Goal: Book appointment/travel/reservation

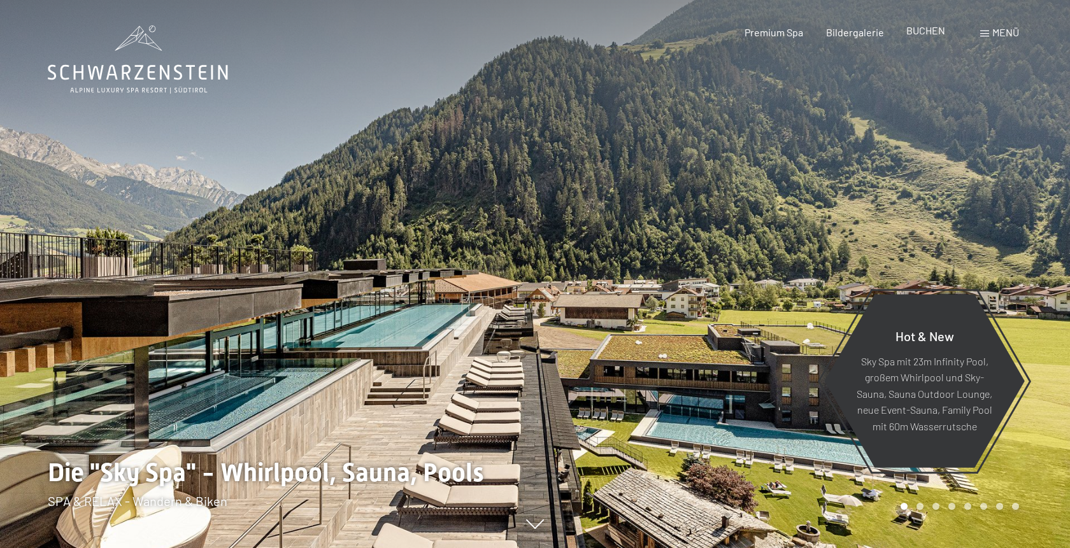
click at [924, 33] on span "BUCHEN" at bounding box center [925, 30] width 39 height 12
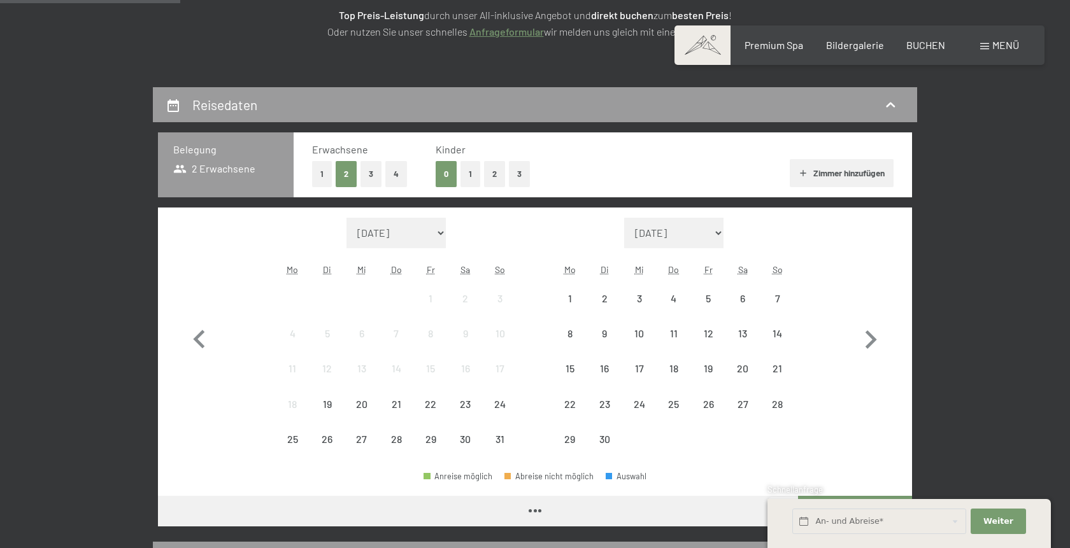
scroll to position [216, 0]
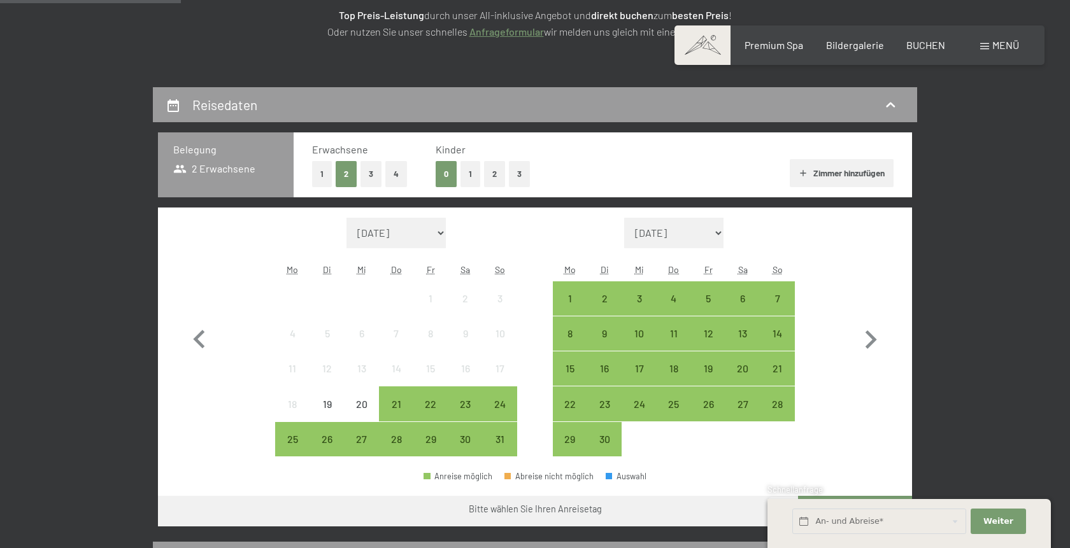
click at [469, 172] on button "1" at bounding box center [470, 174] width 20 height 26
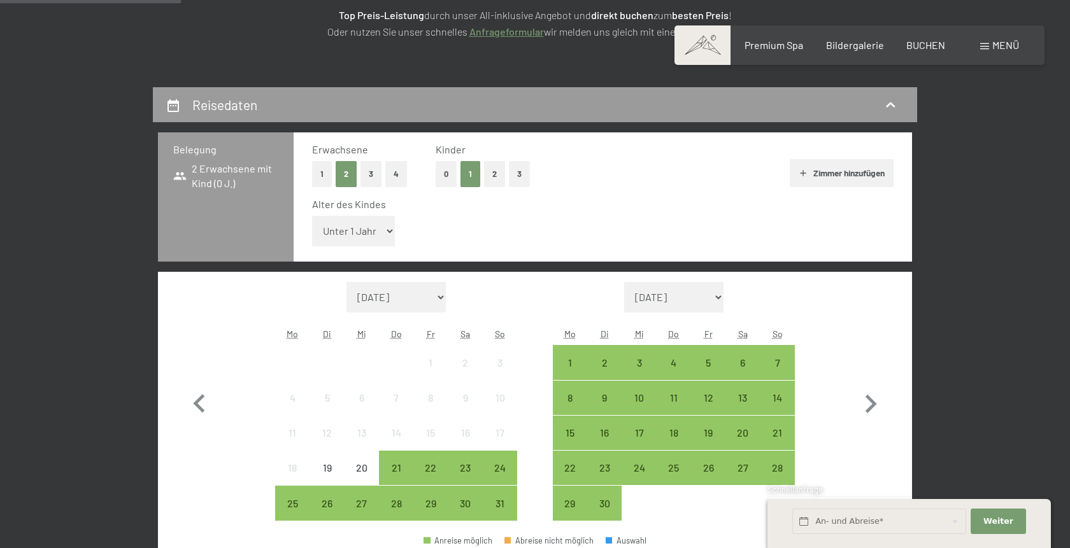
click at [312, 216] on select "Unter 1 Jahr 1 Jahr 2 Jahre 3 Jahre 4 Jahre 5 Jahre 6 Jahre 7 Jahre 8 Jahre 9 J…" at bounding box center [353, 231] width 83 height 31
select select "9"
click option "9 Jahre" at bounding box center [0, 0] width 0 height 0
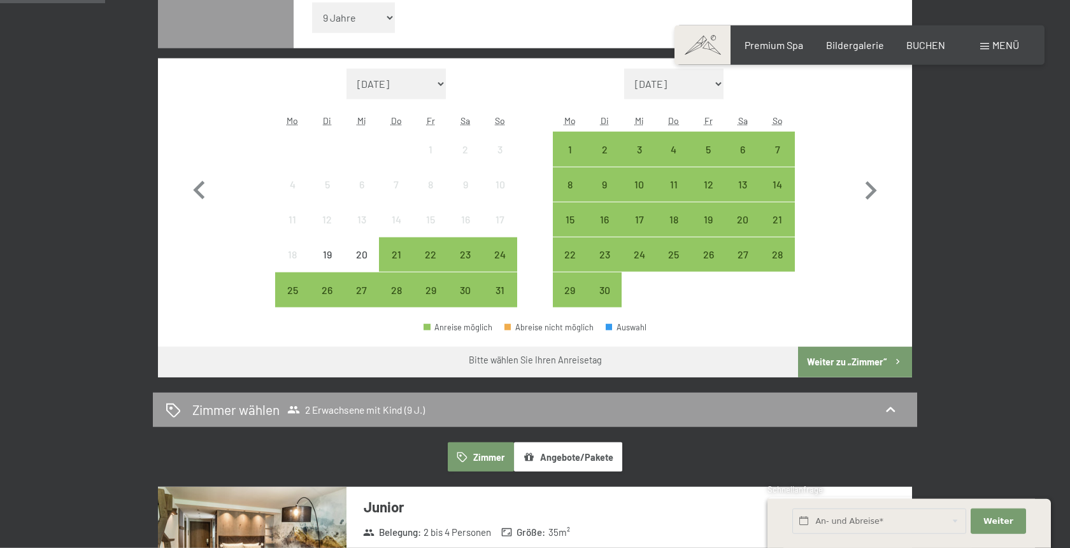
scroll to position [433, 0]
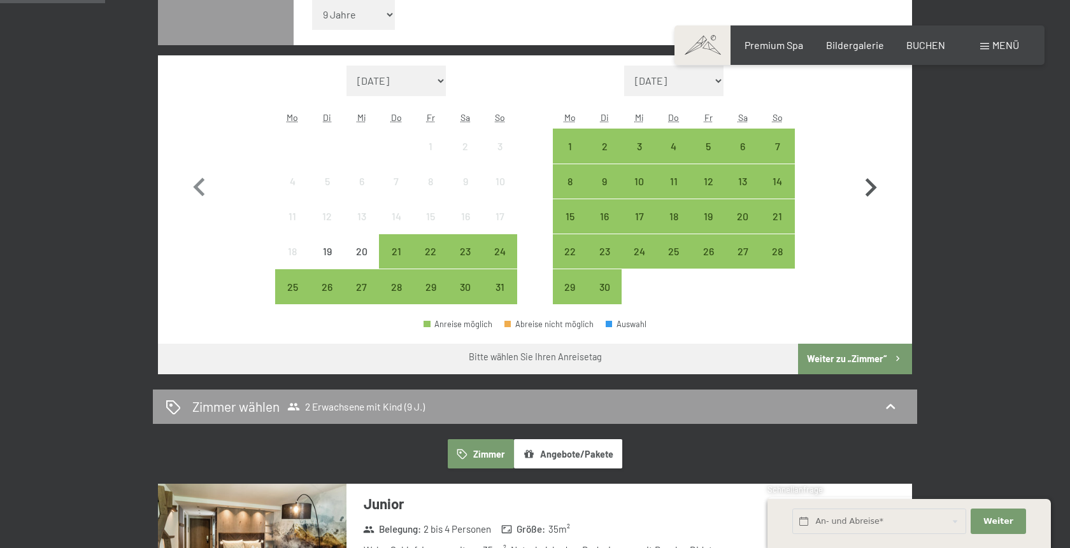
click at [870, 185] on icon "button" at bounding box center [870, 187] width 11 height 18
select select "2025-09-01"
select select "2025-10-01"
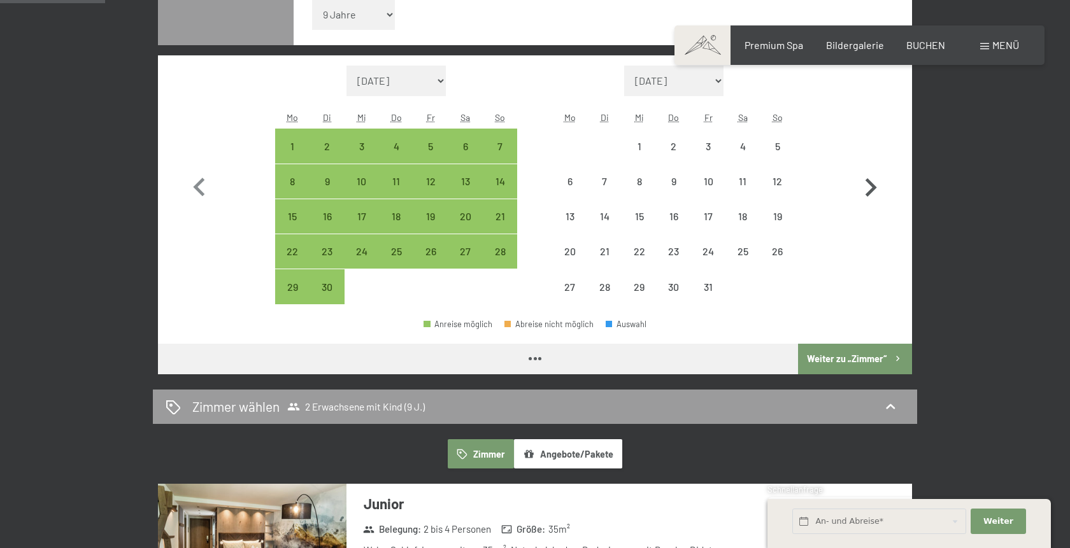
select select "2025-09-01"
select select "2025-10-01"
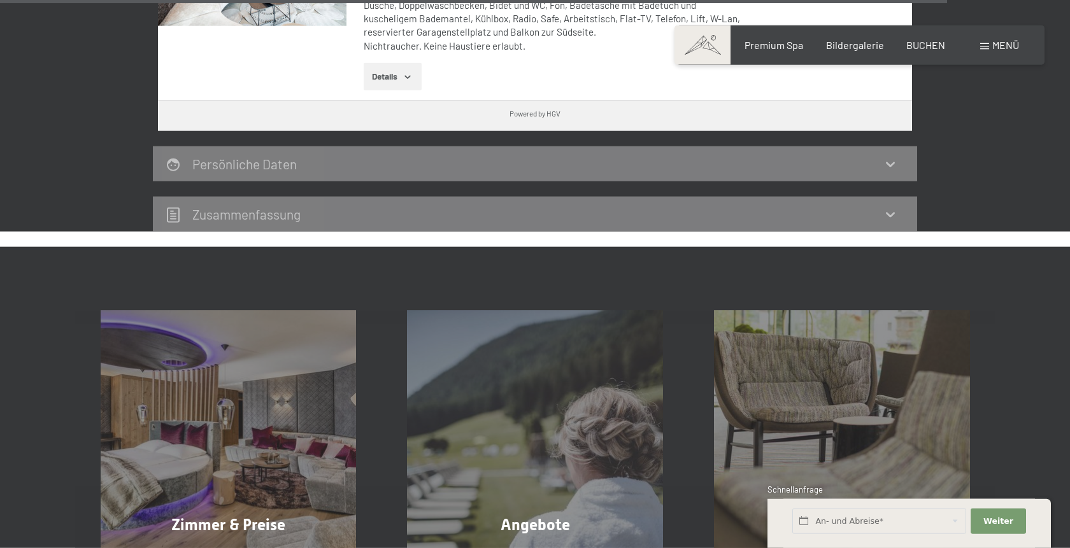
scroll to position [3896, 0]
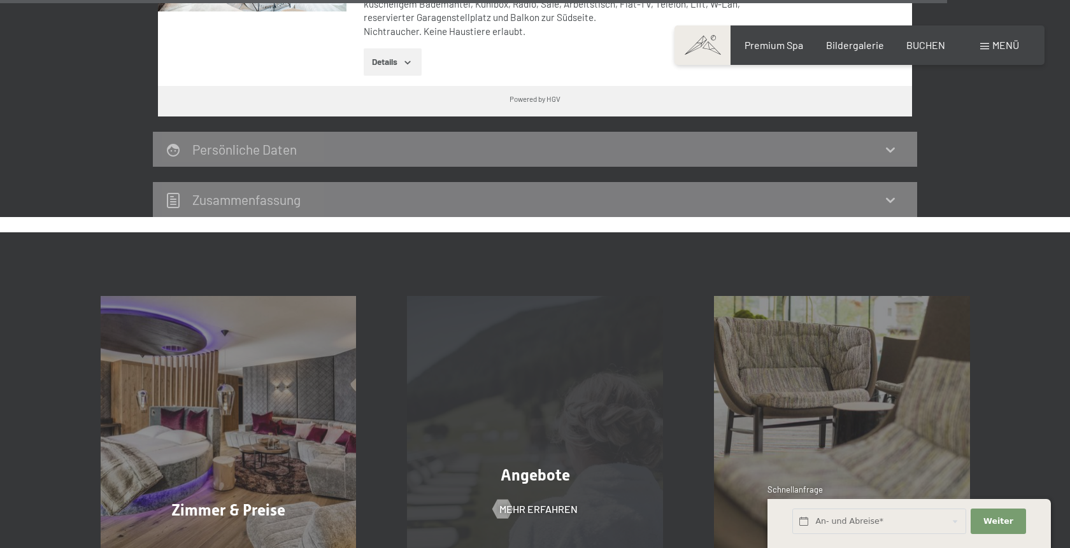
click at [520, 357] on div "Angebote Mehr erfahren" at bounding box center [534, 424] width 307 height 256
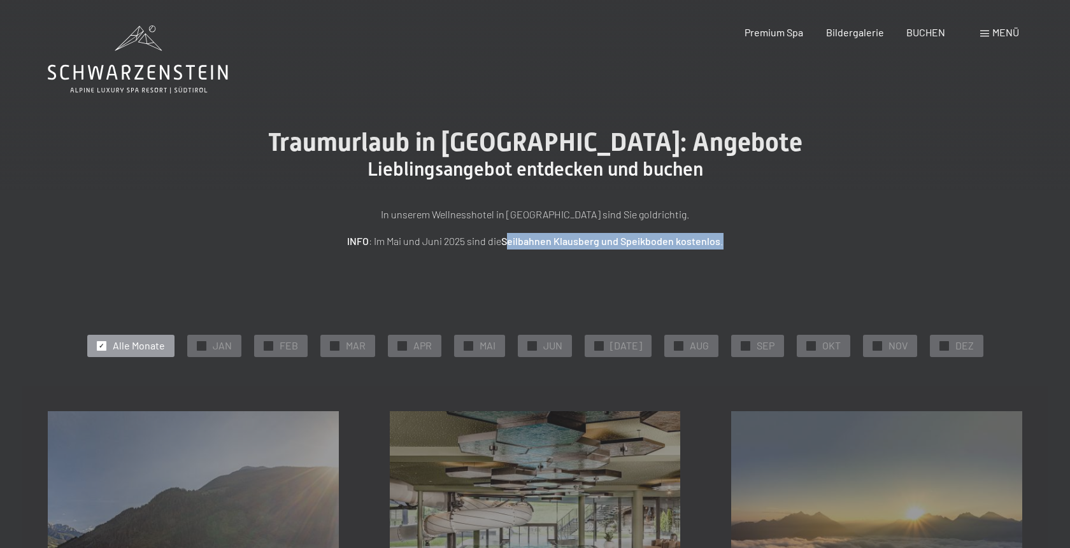
drag, startPoint x: 511, startPoint y: 243, endPoint x: 751, endPoint y: 241, distance: 239.4
click at [751, 241] on p "INFO : Im Mai und Juni 2025 sind die Seilbahnen Klausberg und Speikboden kosten…" at bounding box center [534, 241] width 637 height 17
click at [745, 241] on p "INFO : Im Mai und Juni 2025 sind die Seilbahnen Klausberg und Speikboden kosten…" at bounding box center [534, 241] width 637 height 17
click at [856, 34] on span "Bildergalerie" at bounding box center [855, 30] width 58 height 12
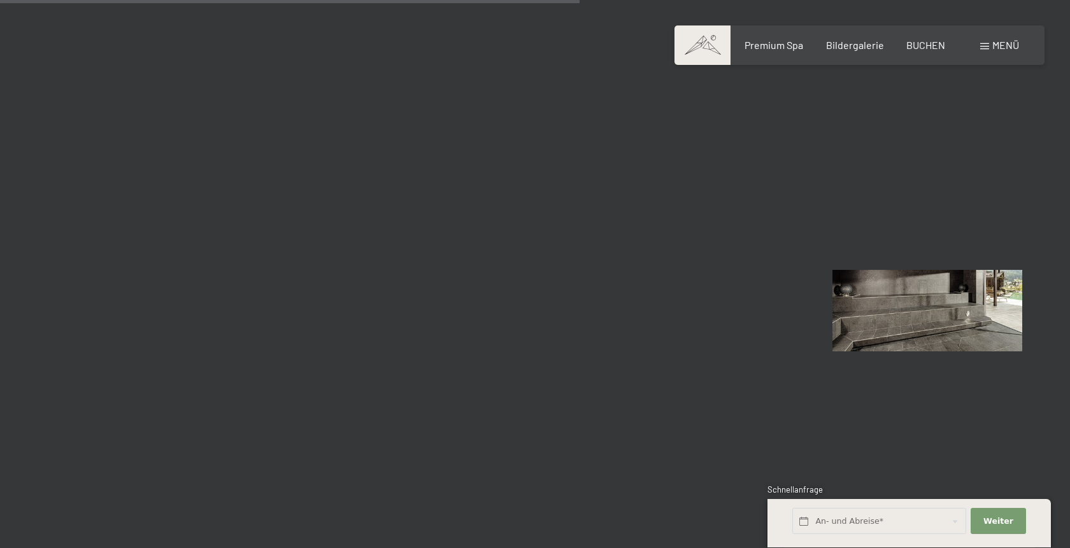
scroll to position [8226, 0]
